Goal: Find specific page/section: Find specific page/section

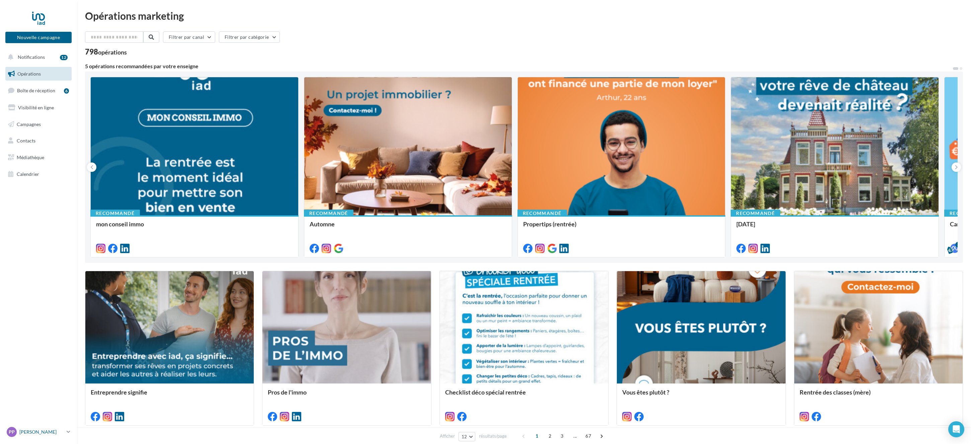
click at [35, 430] on p "[PERSON_NAME]" at bounding box center [41, 432] width 45 height 7
click at [36, 387] on link "Mes factures" at bounding box center [56, 383] width 100 height 15
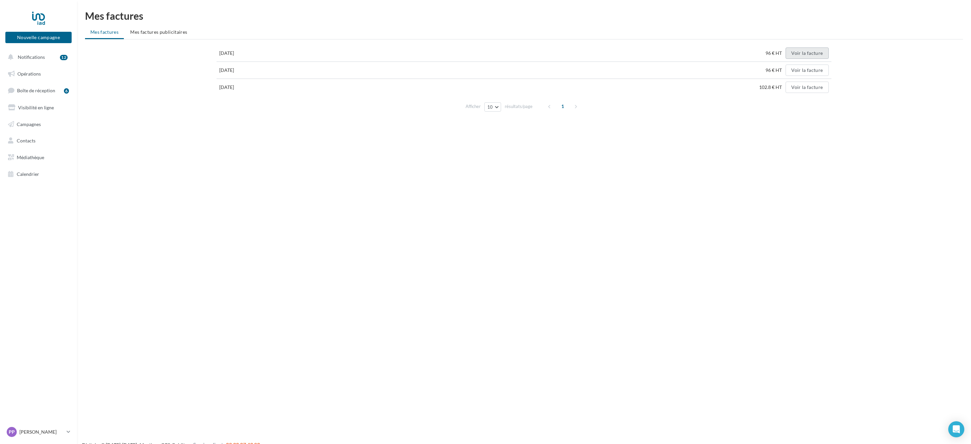
click at [813, 52] on button "Voir la facture" at bounding box center [807, 53] width 43 height 11
